Goal: Task Accomplishment & Management: Manage account settings

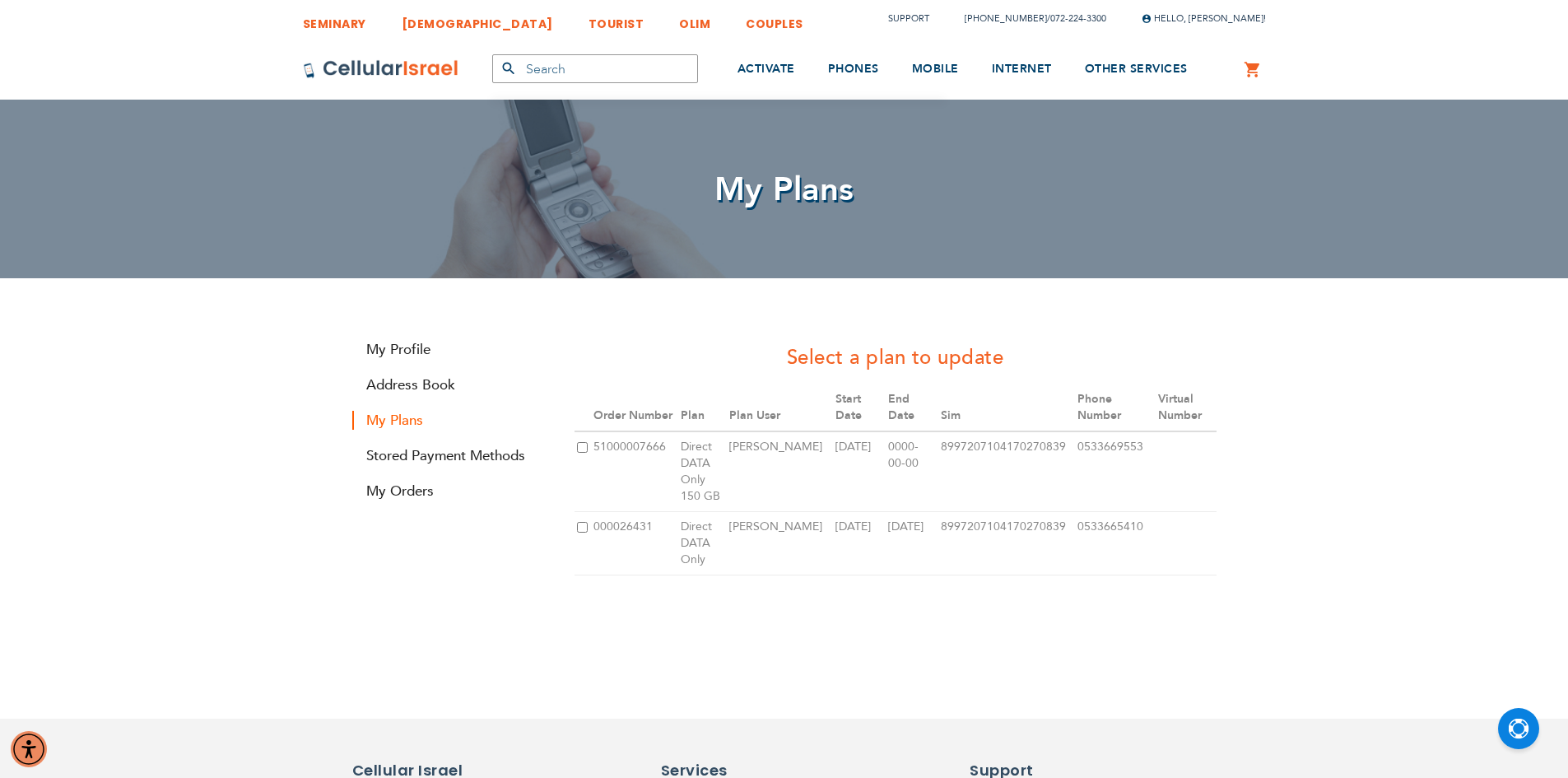
type input "[EMAIL_ADDRESS][DOMAIN_NAME]"
click at [582, 444] on input "checkbox" at bounding box center [582, 447] width 11 height 11
checkbox input "true"
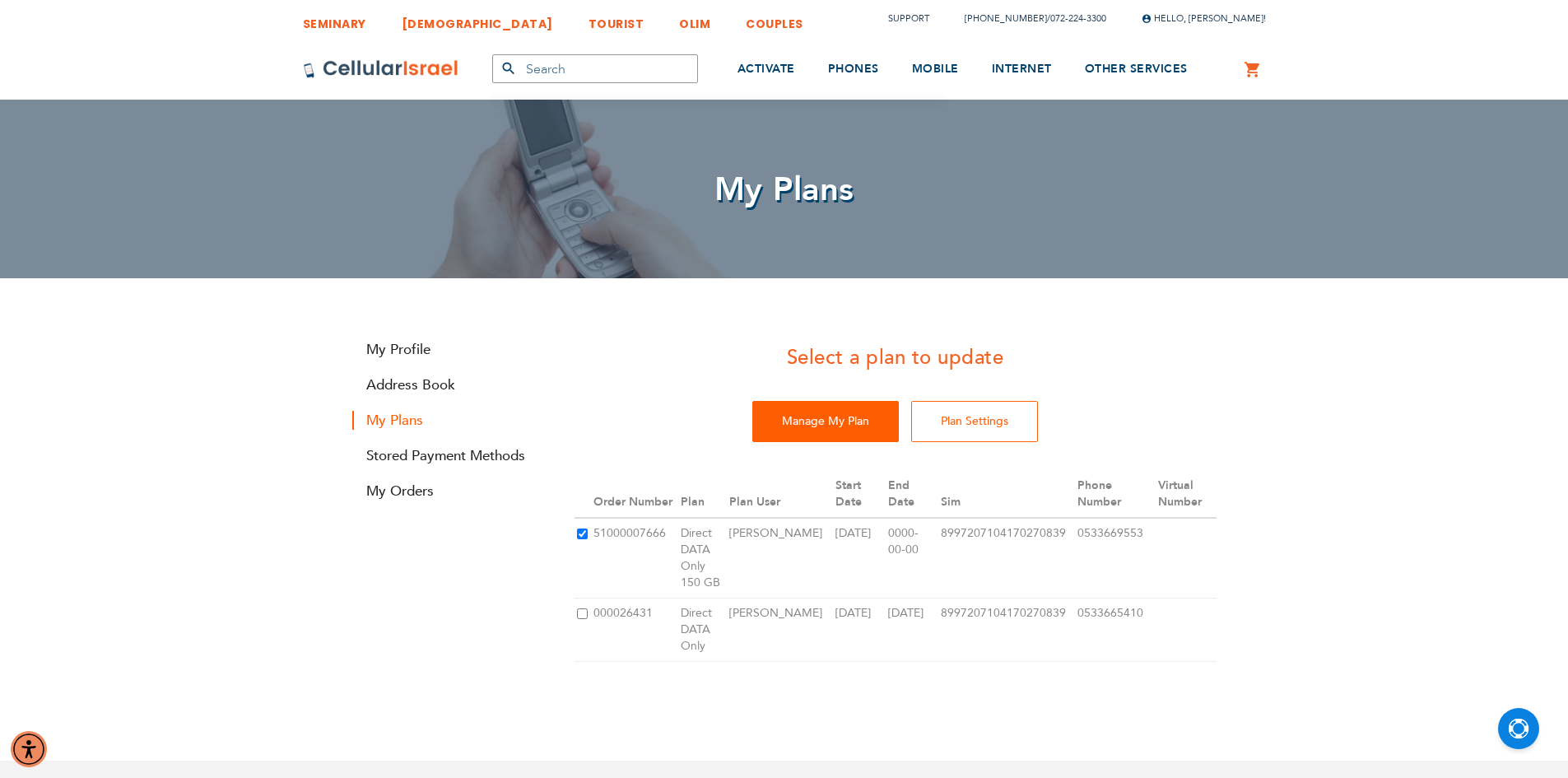
click at [854, 415] on input "Manage My Plan" at bounding box center [825, 421] width 147 height 41
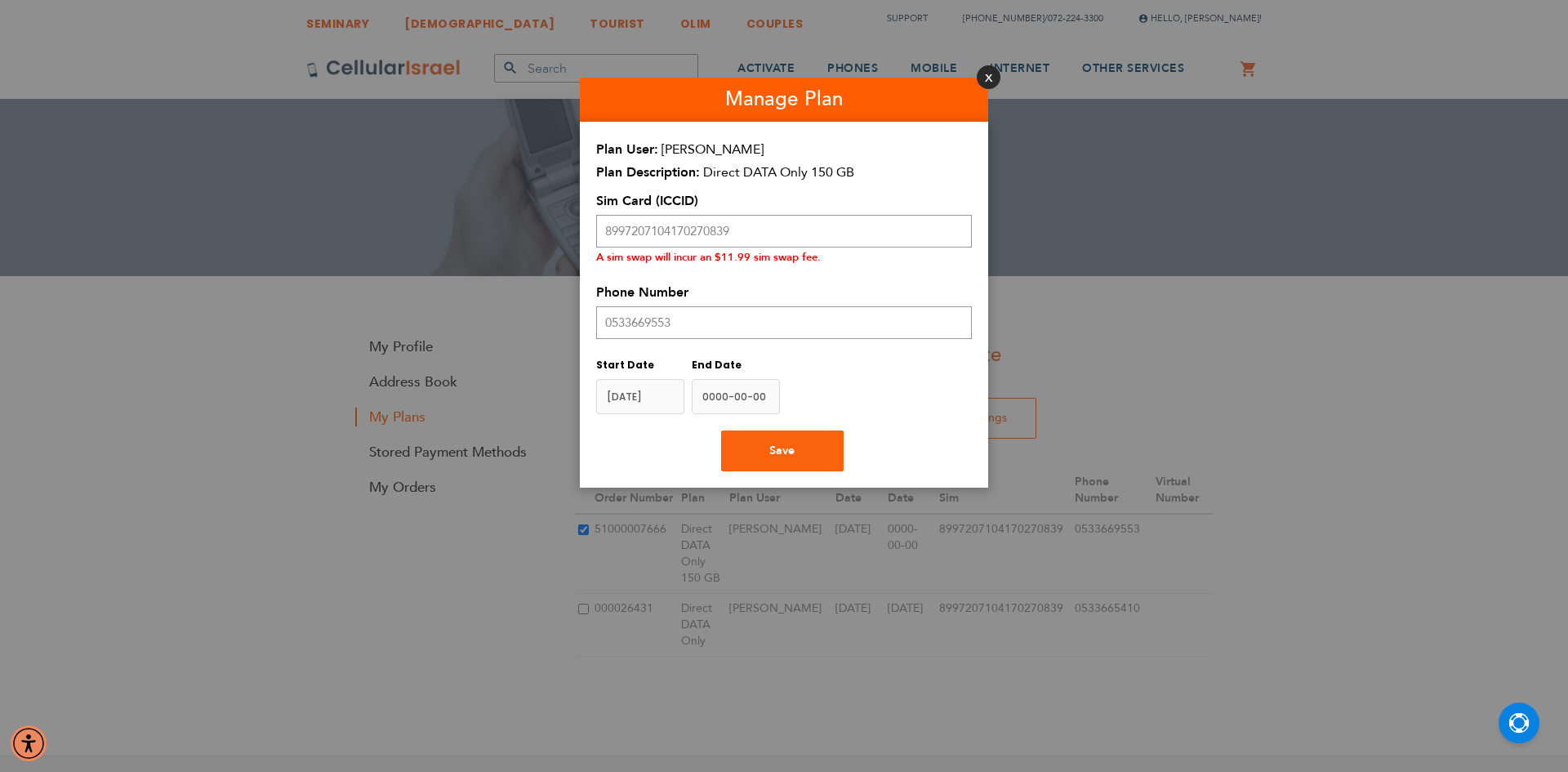
click at [986, 79] on button "Close" at bounding box center [988, 77] width 24 height 24
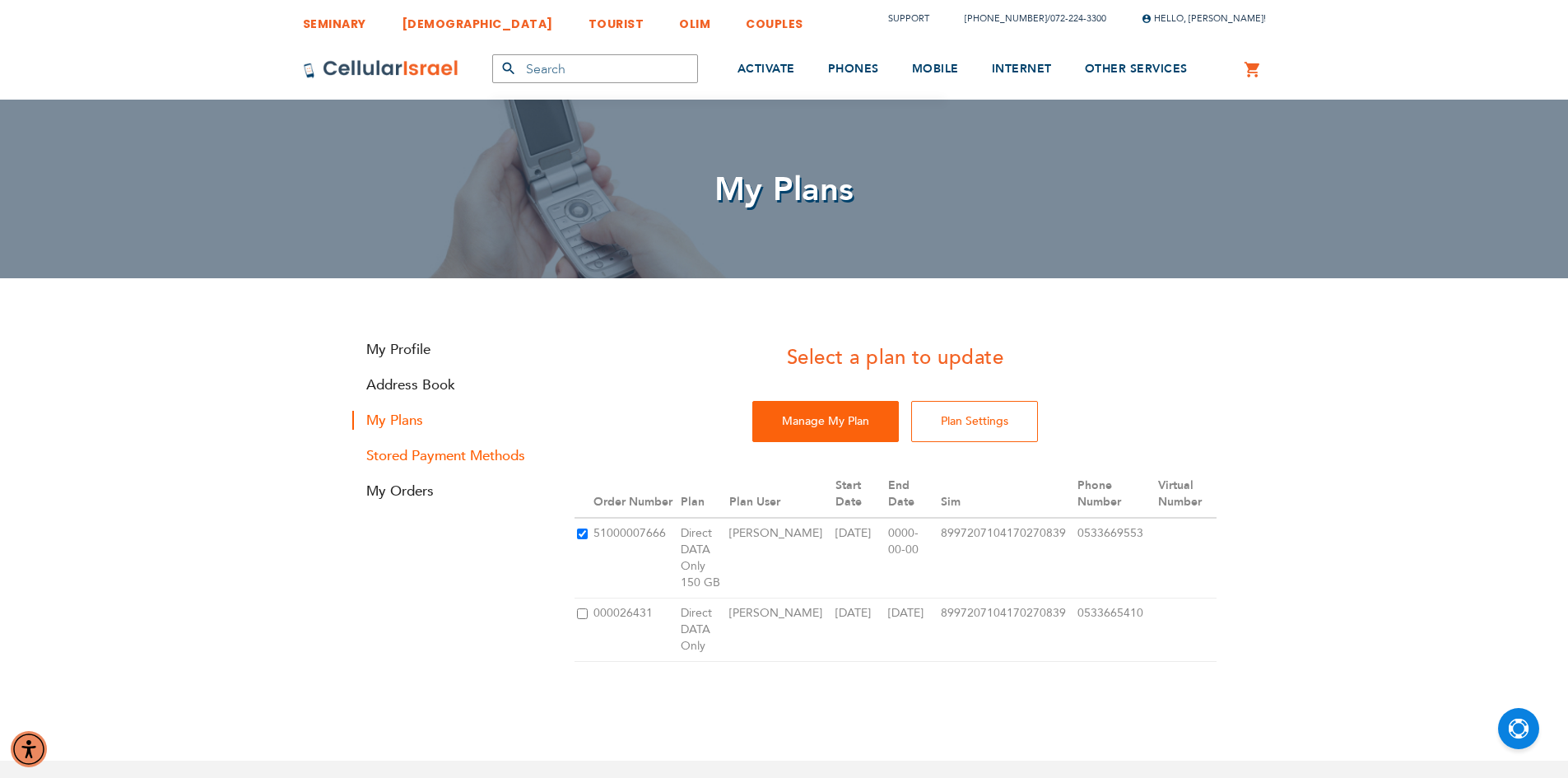
click at [472, 449] on link "Stored Payment Methods" at bounding box center [451, 455] width 198 height 19
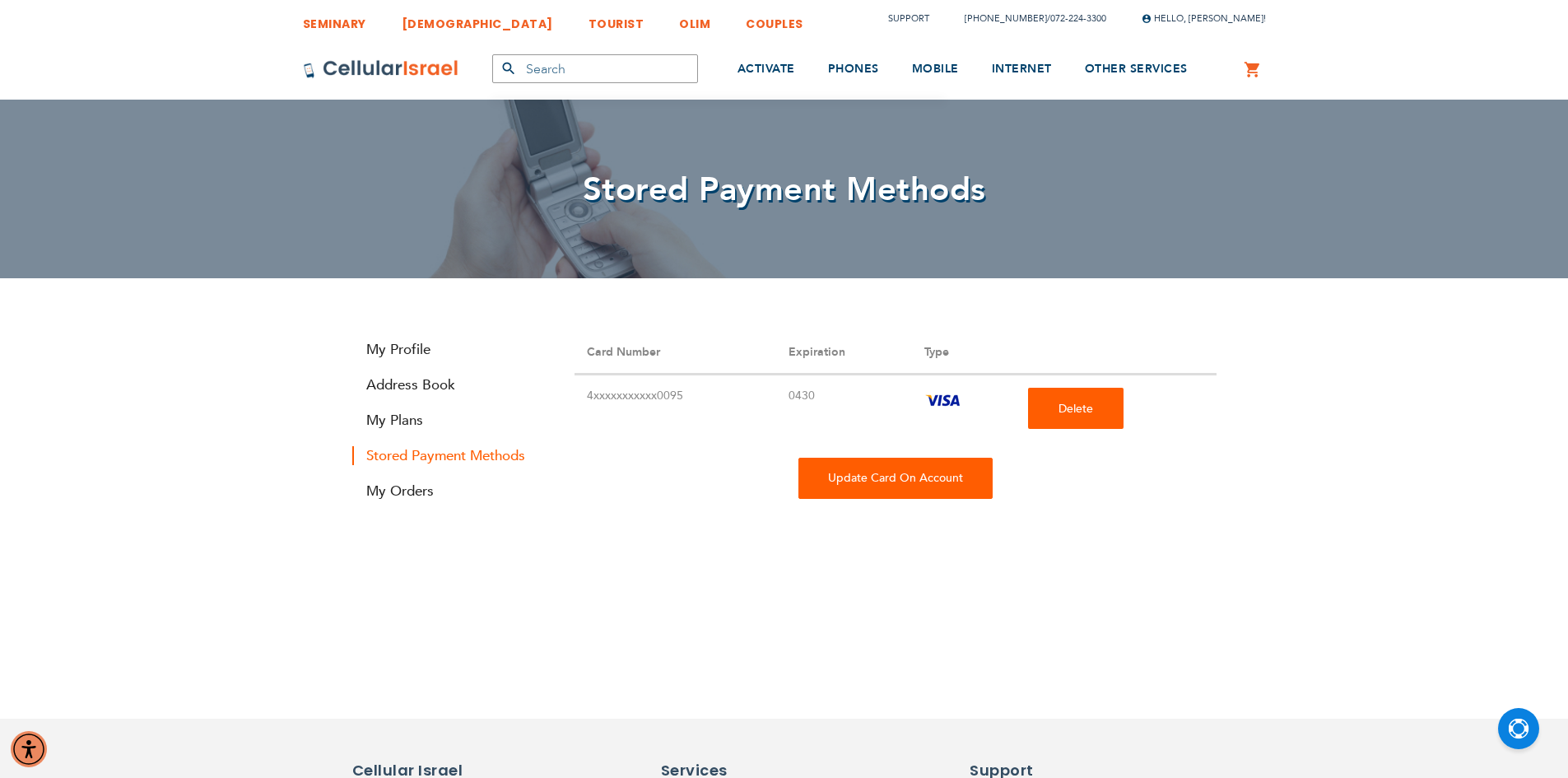
type input "[EMAIL_ADDRESS][DOMAIN_NAME]"
click at [941, 478] on div "Update Card On Account" at bounding box center [896, 478] width 195 height 41
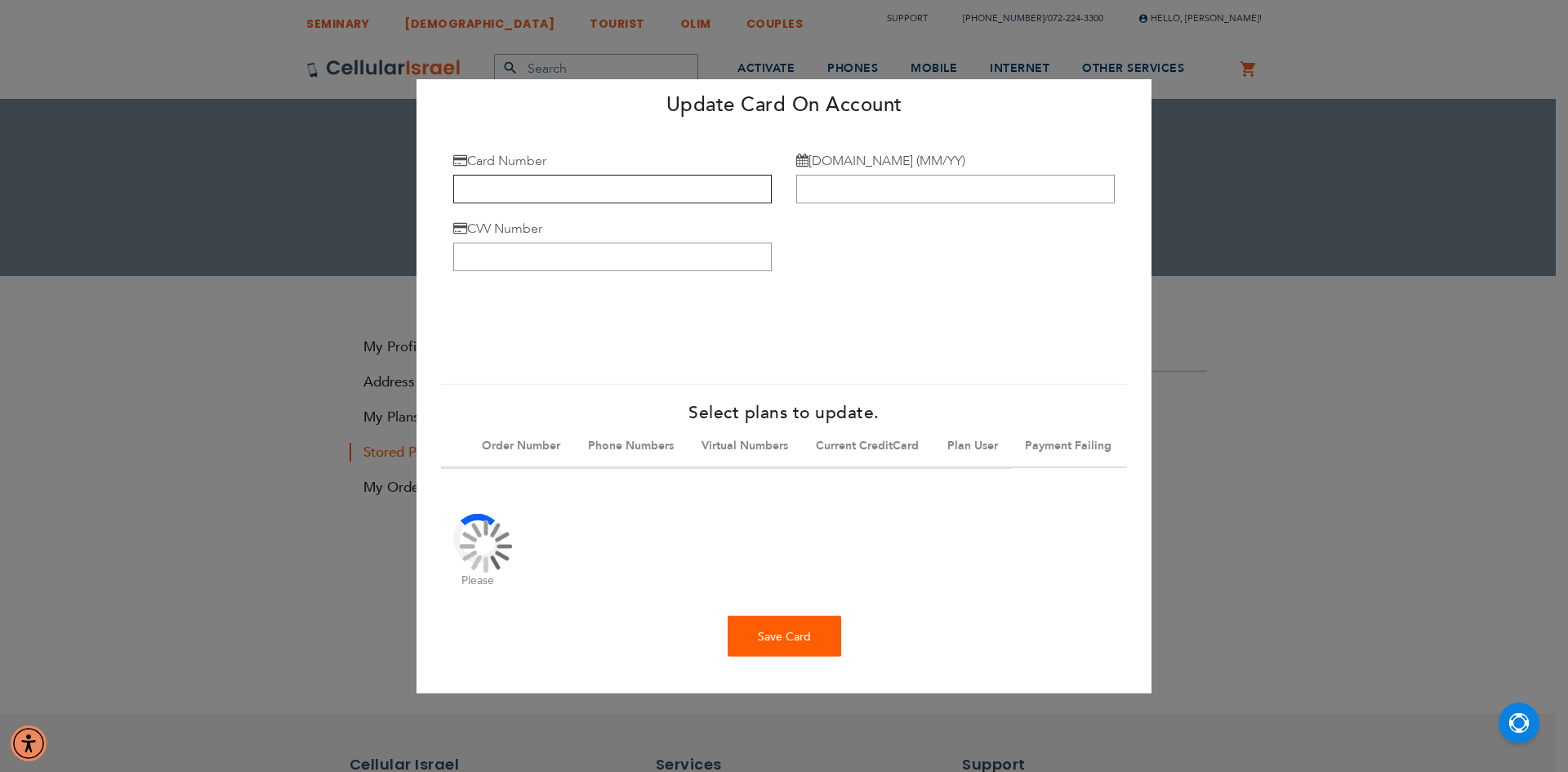
click at [569, 190] on input "Card Number" at bounding box center [613, 189] width 319 height 29
type input "[CREDIT_CARD_NUMBER]"
type input "03/30"
type input "588"
click at [747, 656] on div "Save Card" at bounding box center [784, 636] width 113 height 41
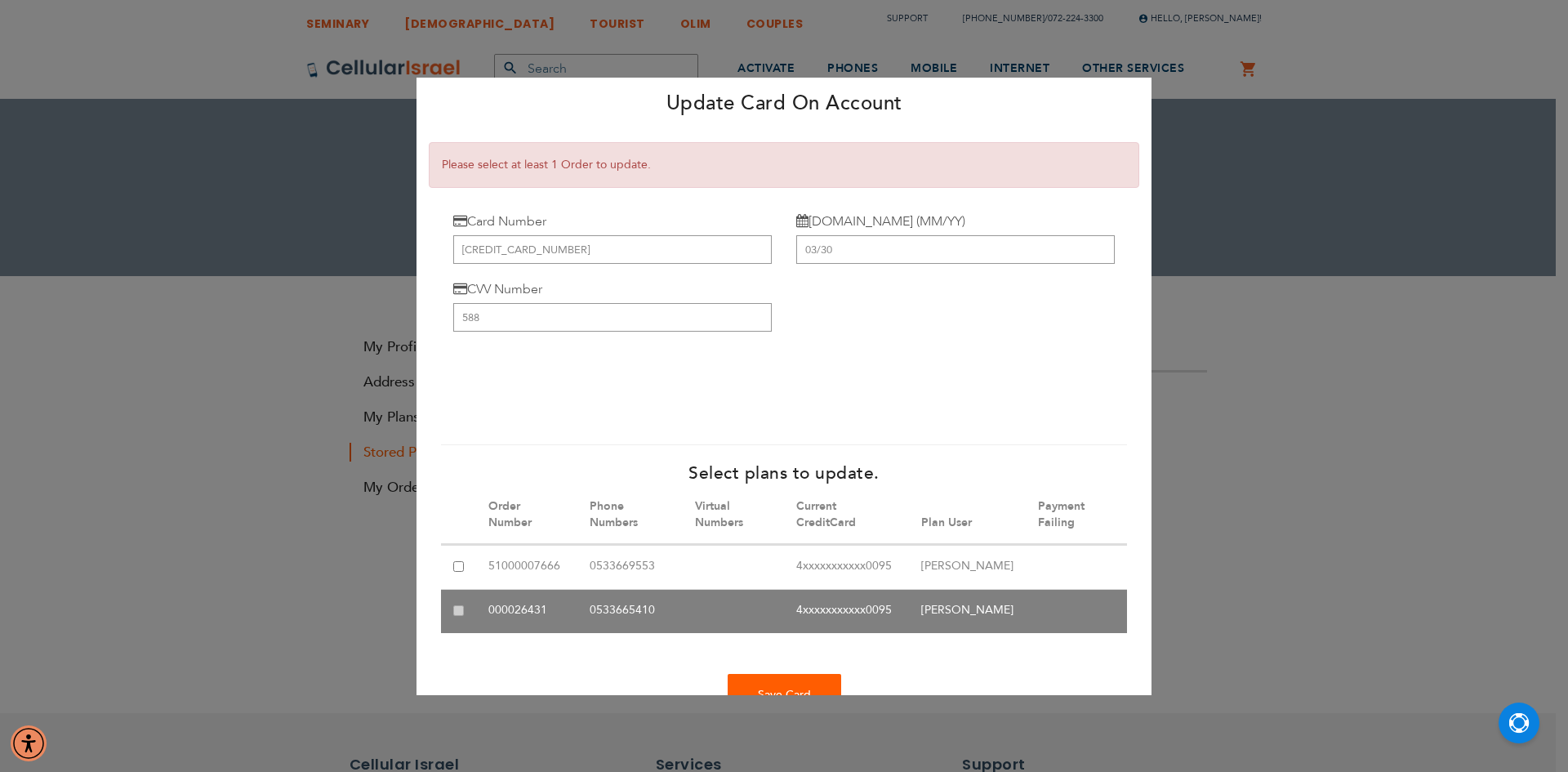
scroll to position [96, 0]
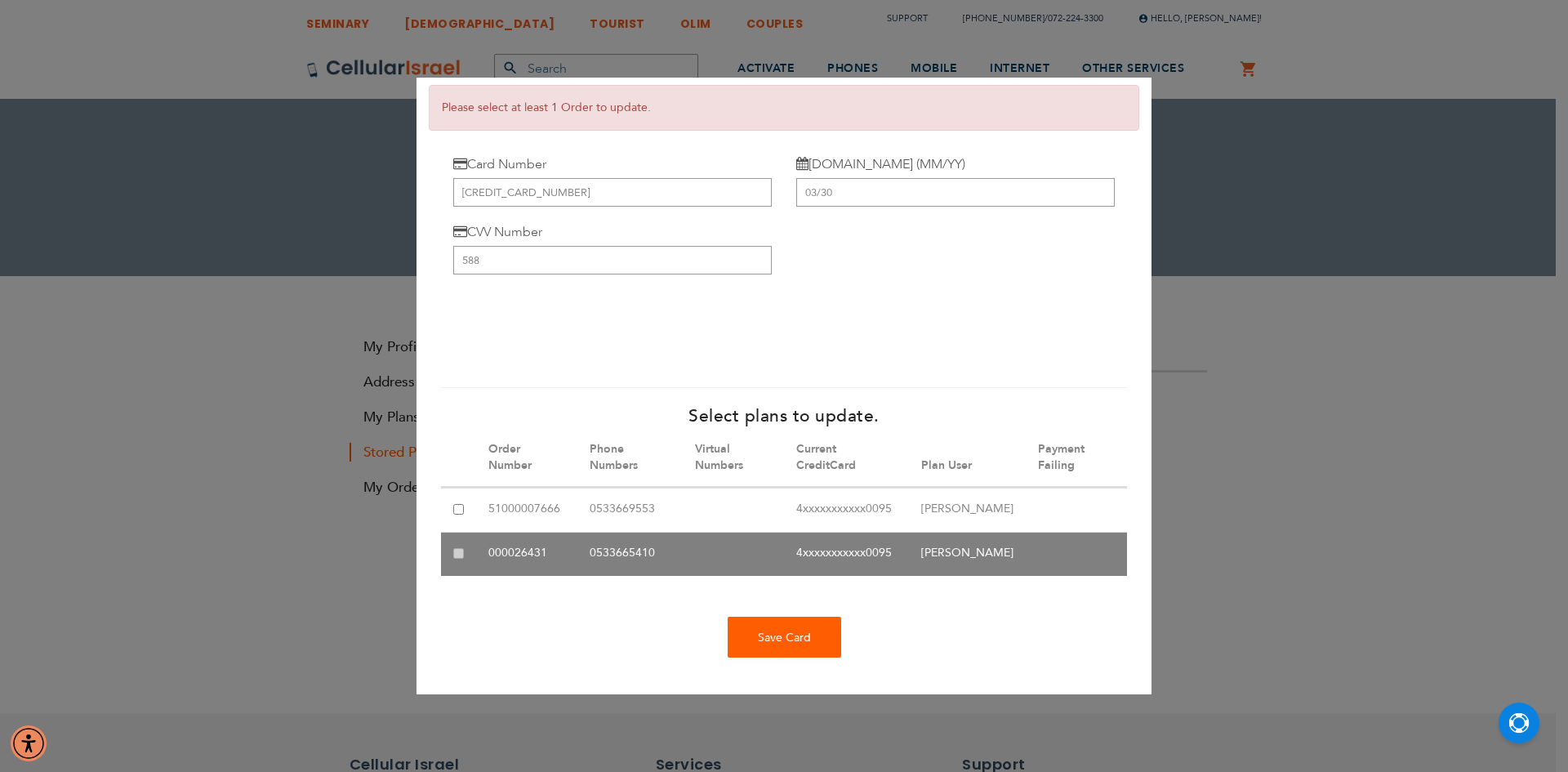
click at [458, 504] on input "checkbox" at bounding box center [458, 509] width 11 height 11
checkbox input "true"
click at [456, 529] on table "Stored Payment Methods Order Number Phone Numbers Virtual Numbers Current Credi…" at bounding box center [784, 502] width 686 height 147
click at [768, 641] on div "Save Card" at bounding box center [784, 637] width 113 height 41
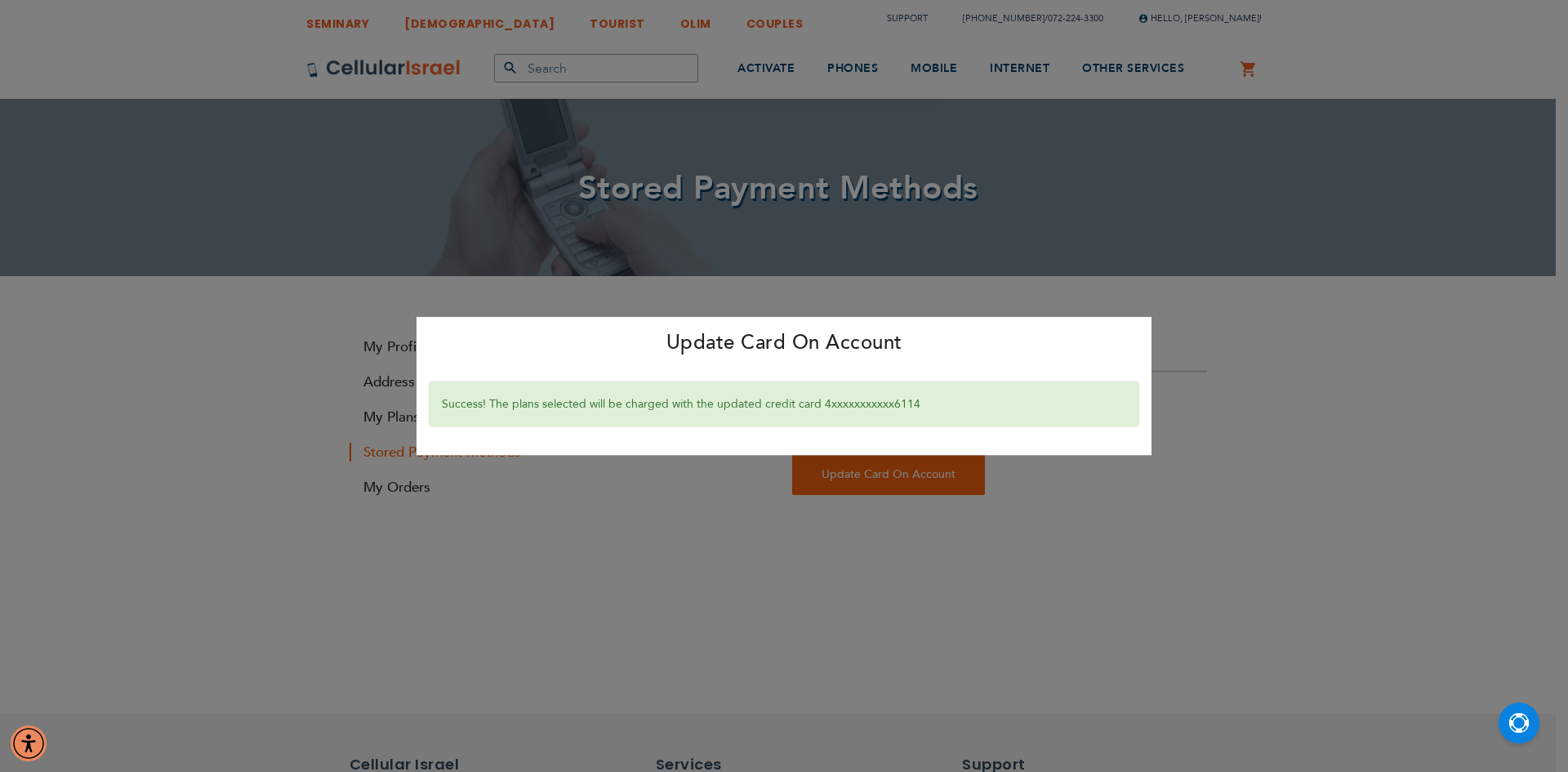
scroll to position [0, 0]
